Goal: Navigation & Orientation: Find specific page/section

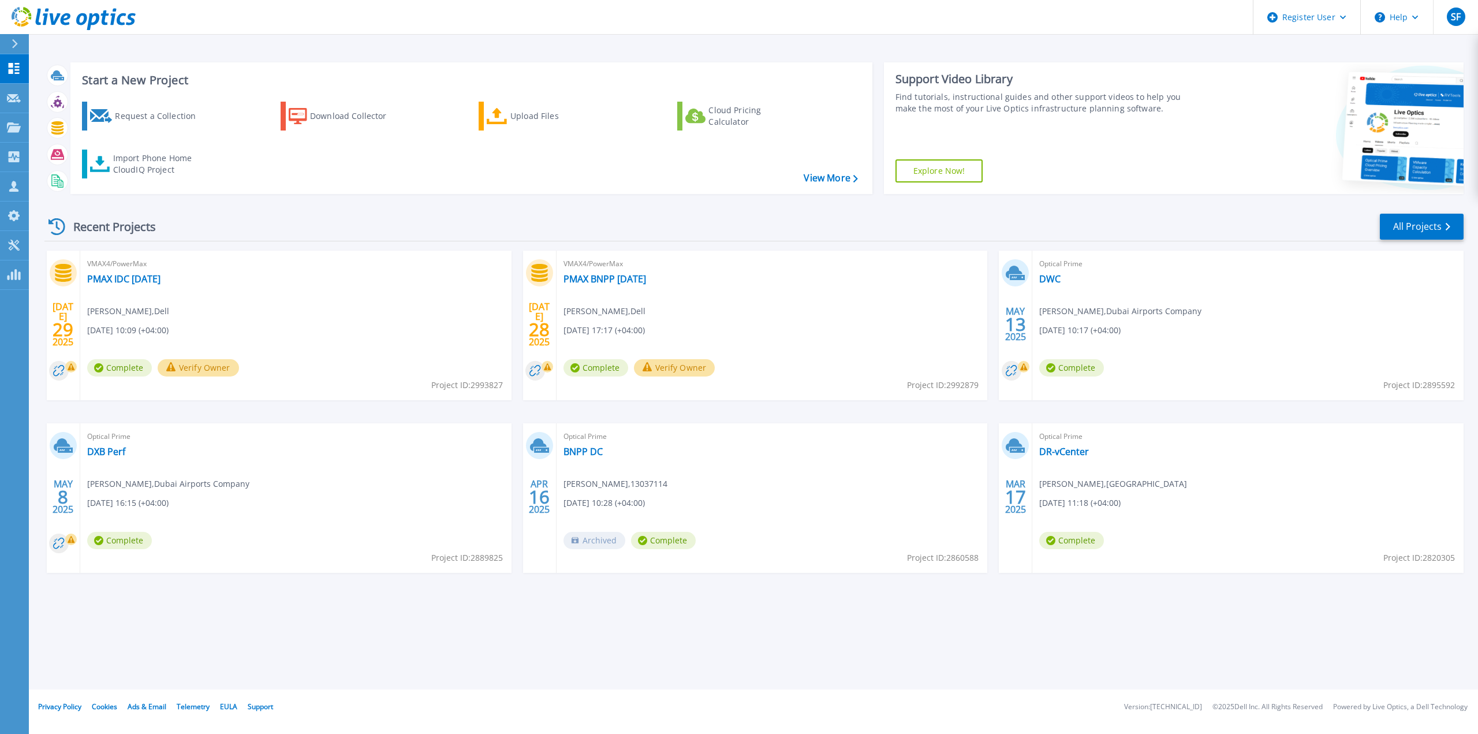
click at [106, 14] on icon at bounding box center [105, 17] width 8 height 15
click at [242, 226] on div "Recent Projects All Projects" at bounding box center [753, 226] width 1419 height 29
click at [1412, 227] on link "All Projects" at bounding box center [1421, 227] width 84 height 26
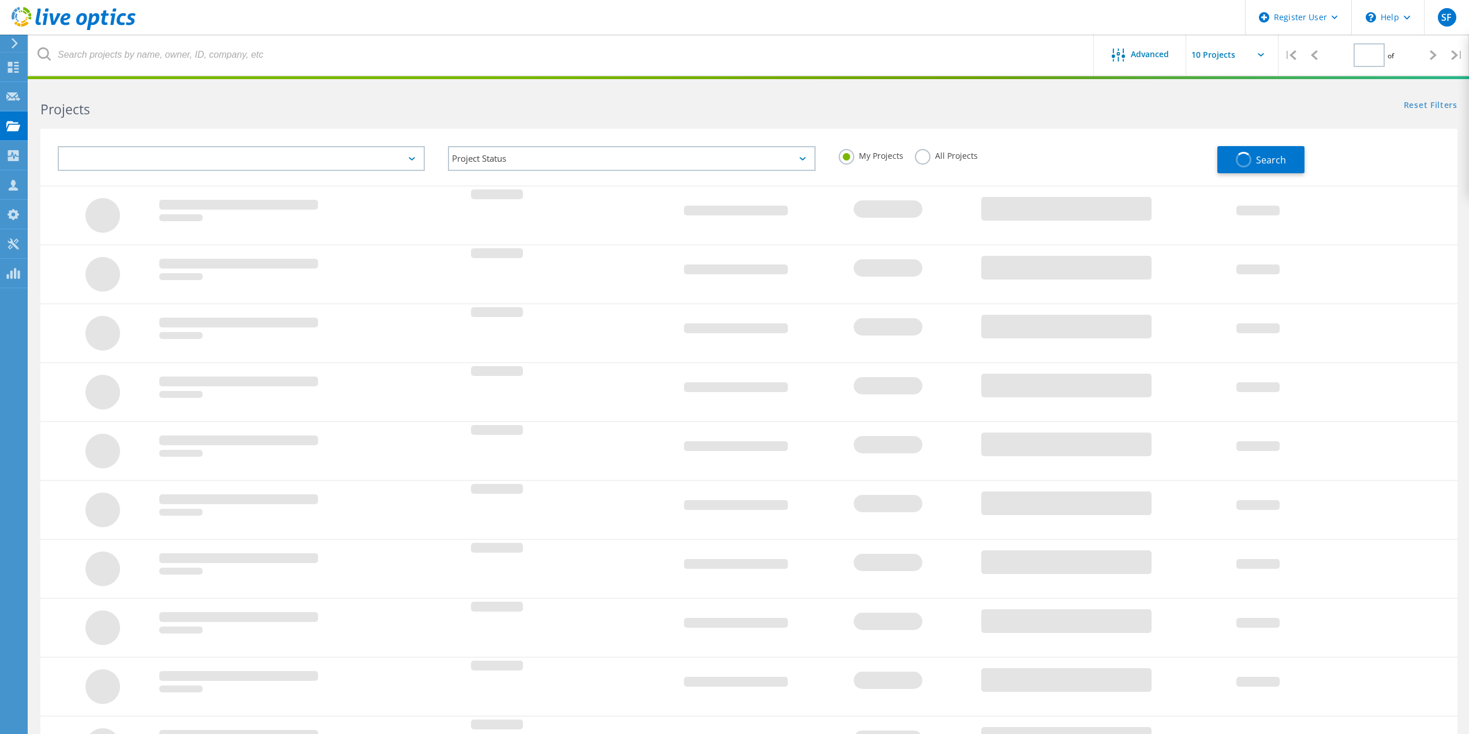
type input "1"
